Goal: Information Seeking & Learning: Learn about a topic

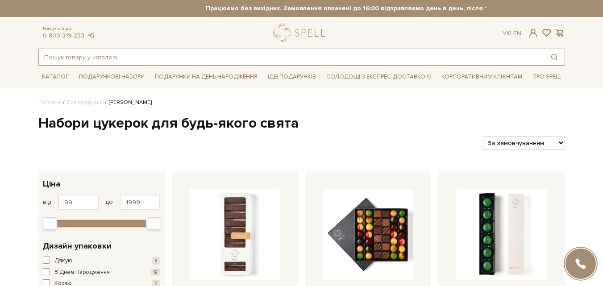
click at [144, 57] on input "text" at bounding box center [291, 57] width 505 height 16
paste input "Набір Кружляння сердець"
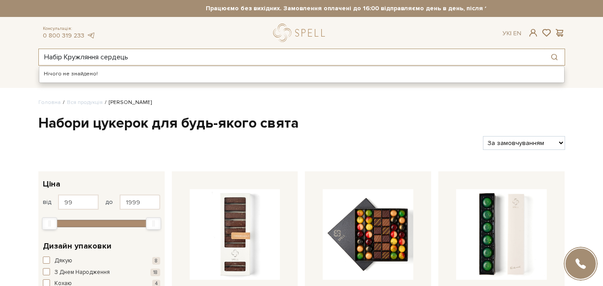
type input "Набір Кружляння сердець"
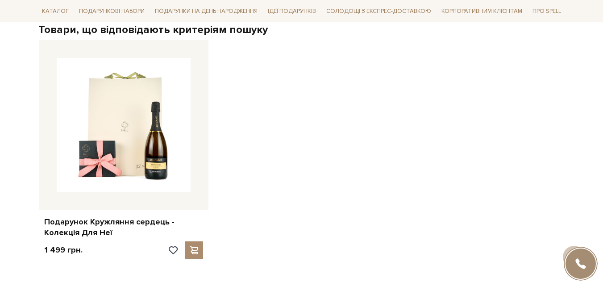
scroll to position [160, 0]
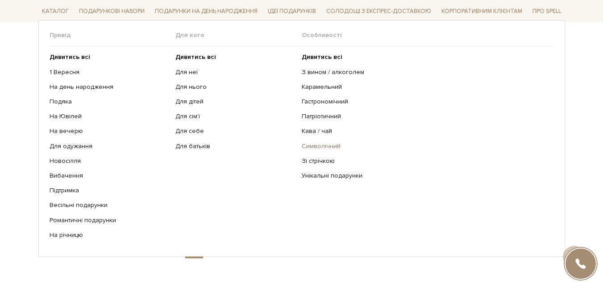
click at [327, 145] on link "Символічний" at bounding box center [424, 146] width 245 height 8
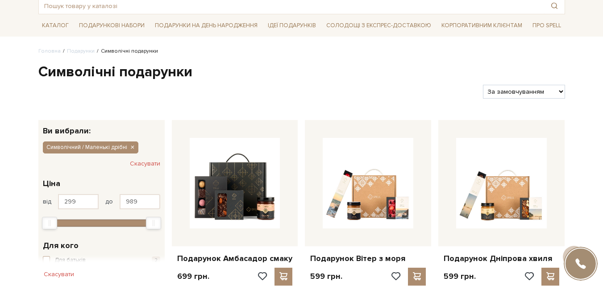
scroll to position [41, 0]
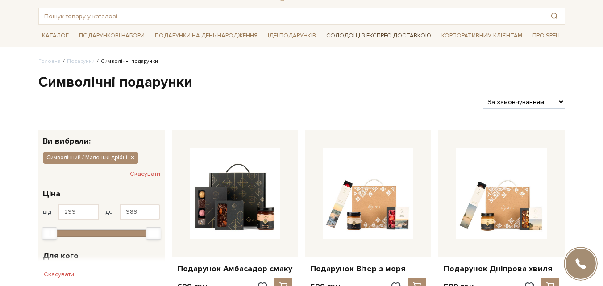
click at [344, 33] on link "Солодощі з експрес-доставкою" at bounding box center [378, 35] width 112 height 15
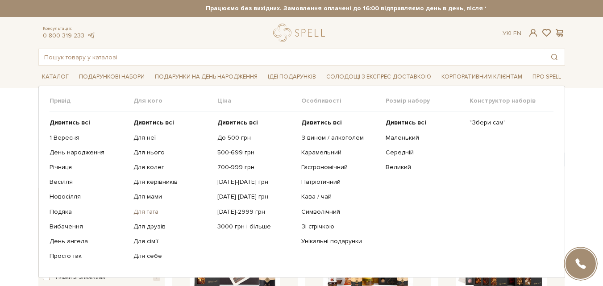
click at [147, 211] on link "Для тата" at bounding box center [171, 212] width 77 height 8
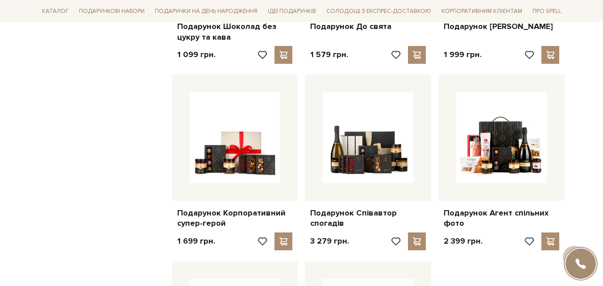
scroll to position [831, 0]
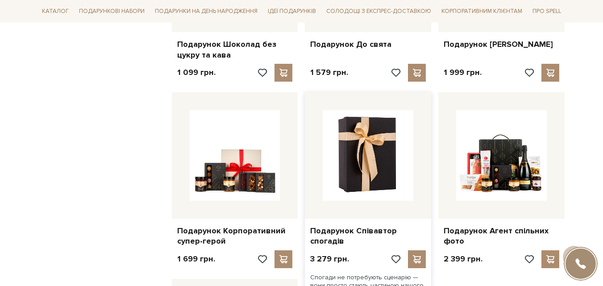
click at [362, 177] on img at bounding box center [367, 155] width 91 height 91
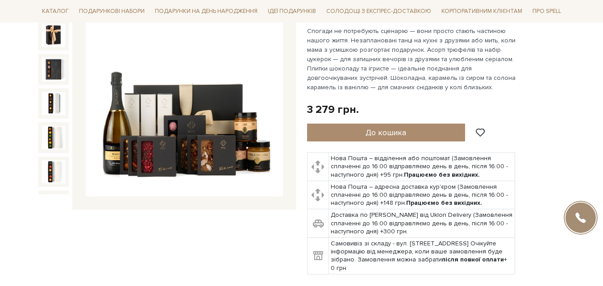
scroll to position [139, 0]
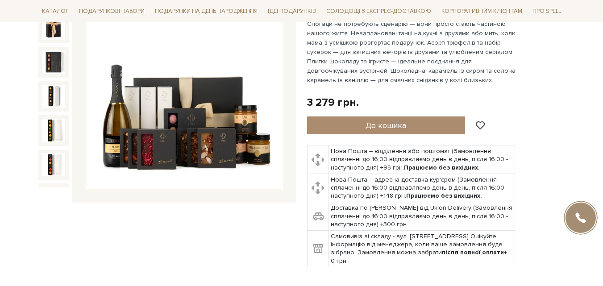
click at [182, 145] on img at bounding box center [184, 90] width 197 height 197
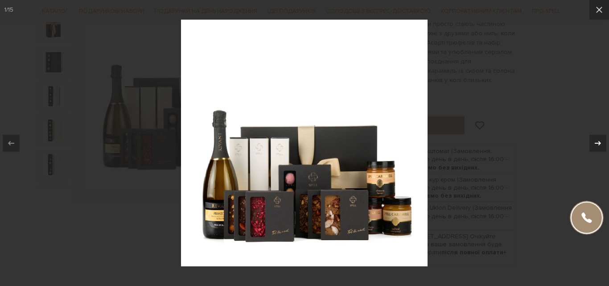
click at [600, 145] on icon at bounding box center [598, 143] width 11 height 11
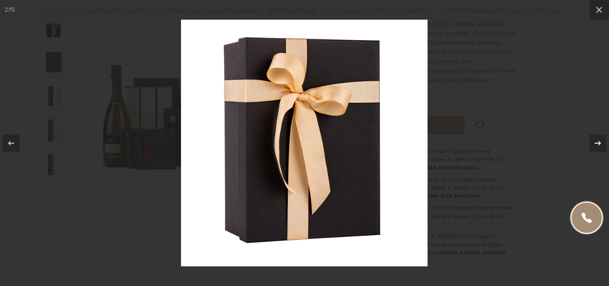
click at [600, 145] on icon at bounding box center [598, 143] width 11 height 11
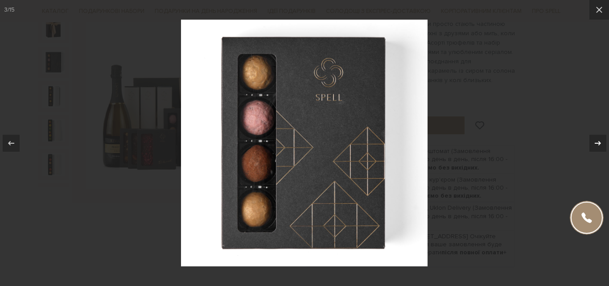
click at [600, 145] on icon at bounding box center [598, 143] width 11 height 11
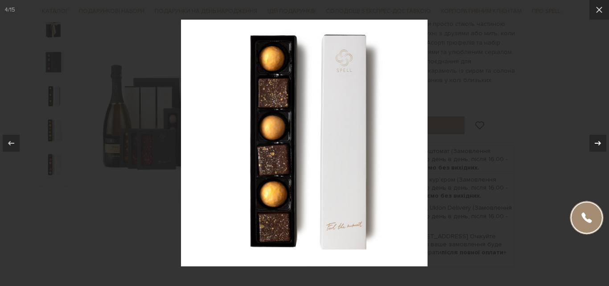
click at [600, 145] on icon at bounding box center [598, 143] width 11 height 11
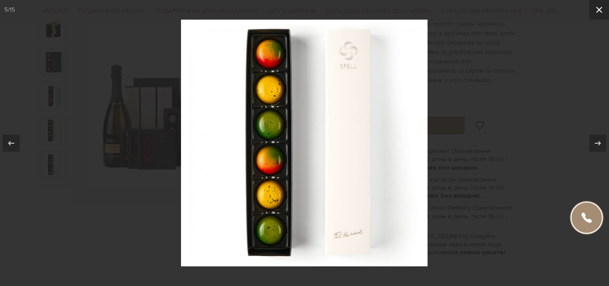
click at [596, 10] on icon at bounding box center [599, 9] width 11 height 11
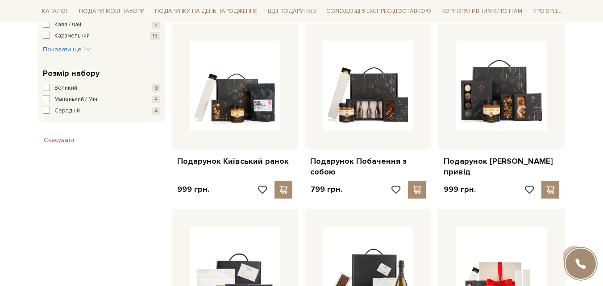
scroll to position [509, 0]
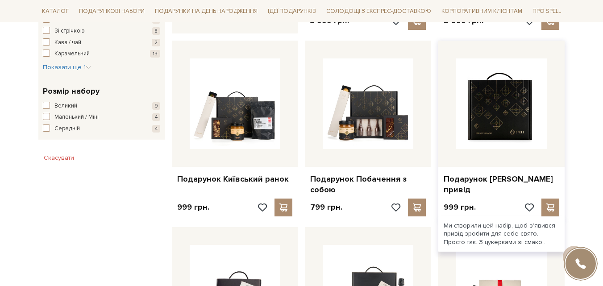
click at [501, 95] on img at bounding box center [501, 103] width 91 height 91
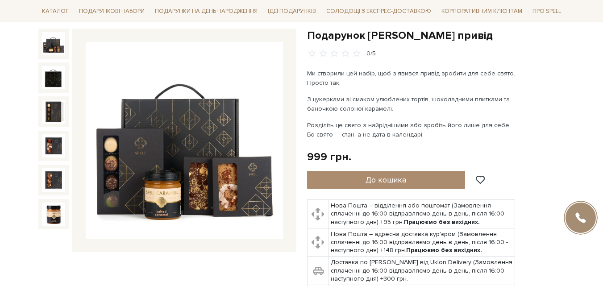
scroll to position [107, 0]
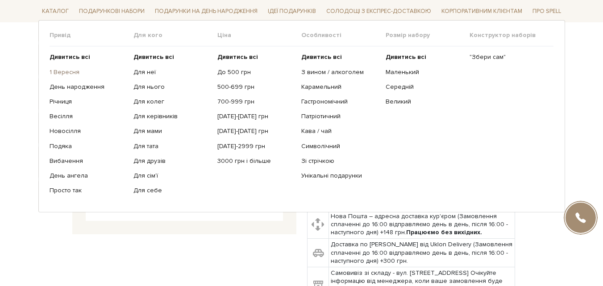
click at [63, 74] on link "1 Вересня" at bounding box center [88, 72] width 77 height 8
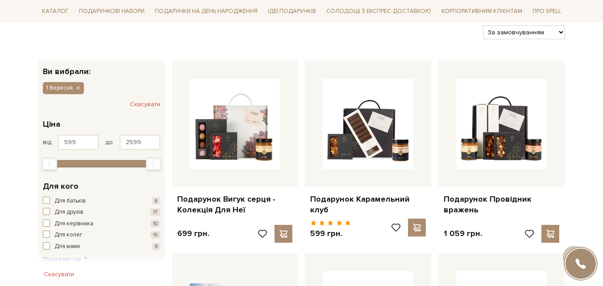
scroll to position [128, 0]
